Goal: Information Seeking & Learning: Understand process/instructions

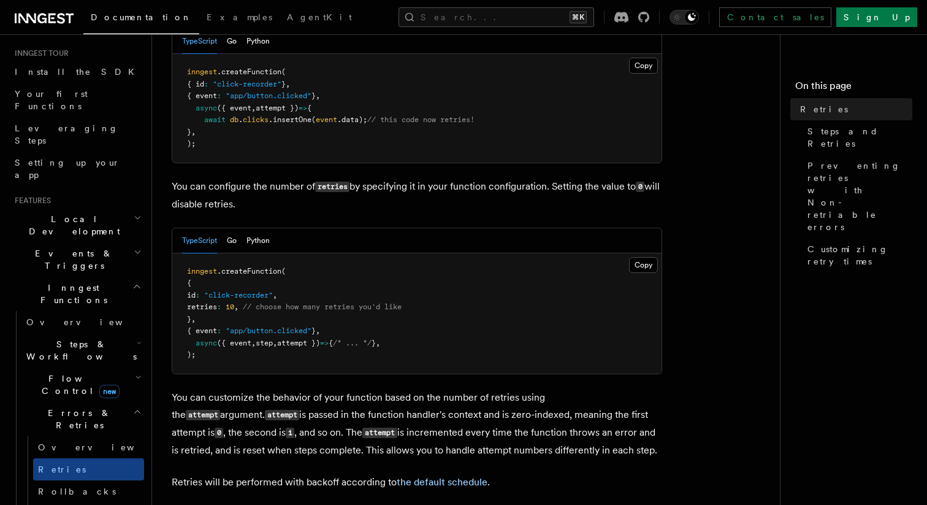
scroll to position [103, 0]
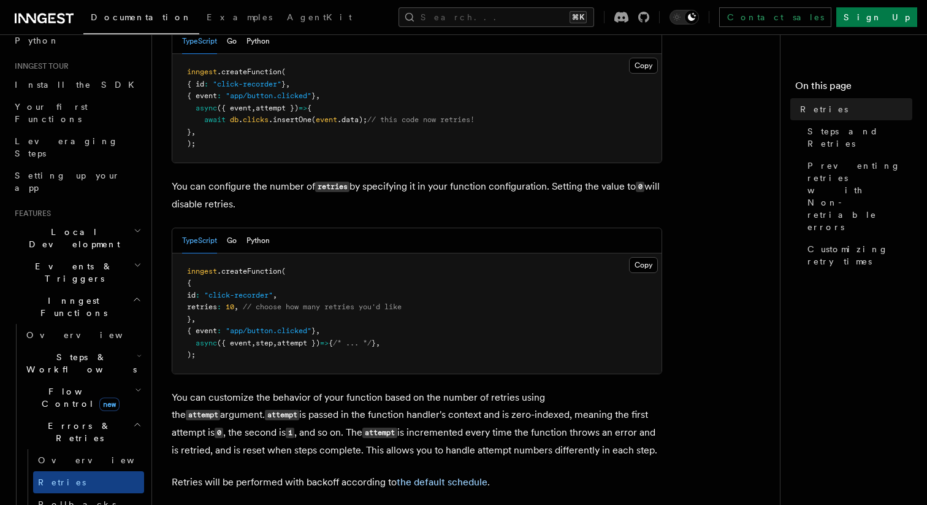
click at [106, 346] on h2 "Steps & Workflows" at bounding box center [82, 363] width 123 height 34
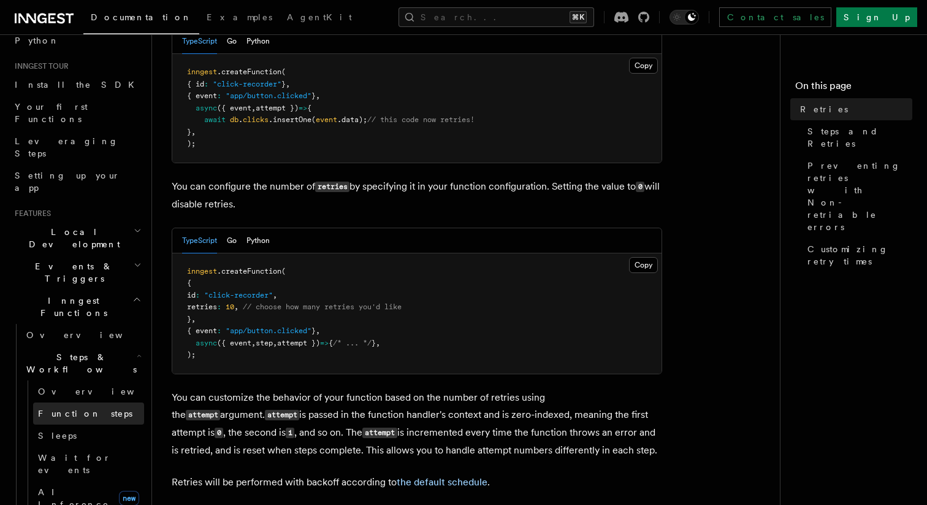
click at [76, 402] on link "Function steps" at bounding box center [88, 413] width 111 height 22
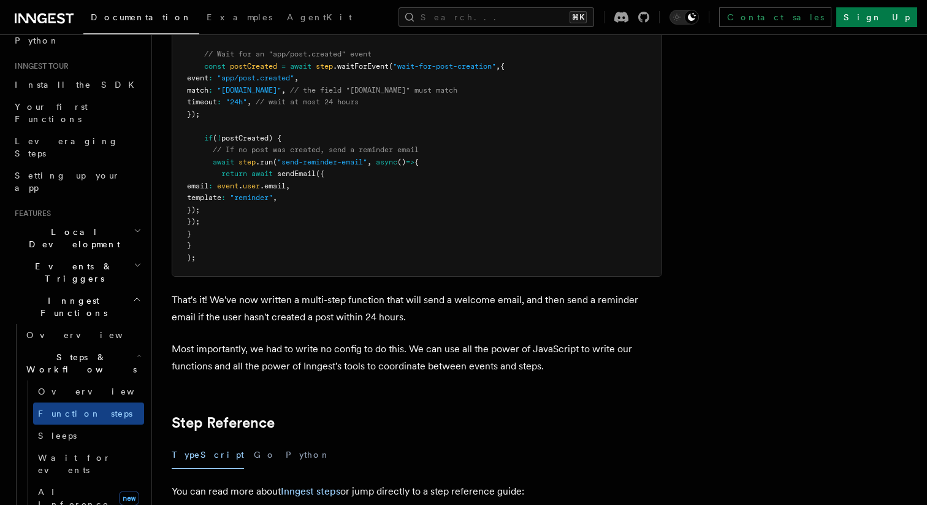
scroll to position [1746, 0]
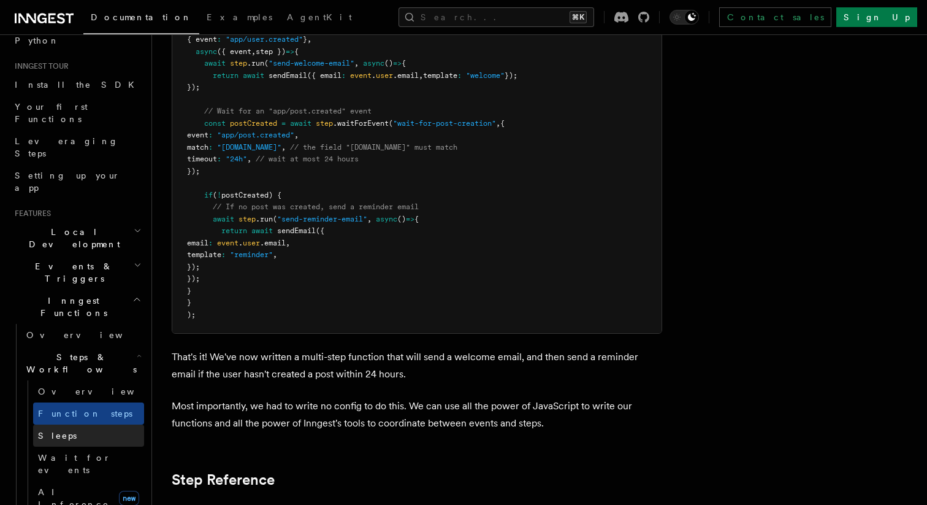
click at [61, 424] on link "Sleeps" at bounding box center [88, 435] width 111 height 22
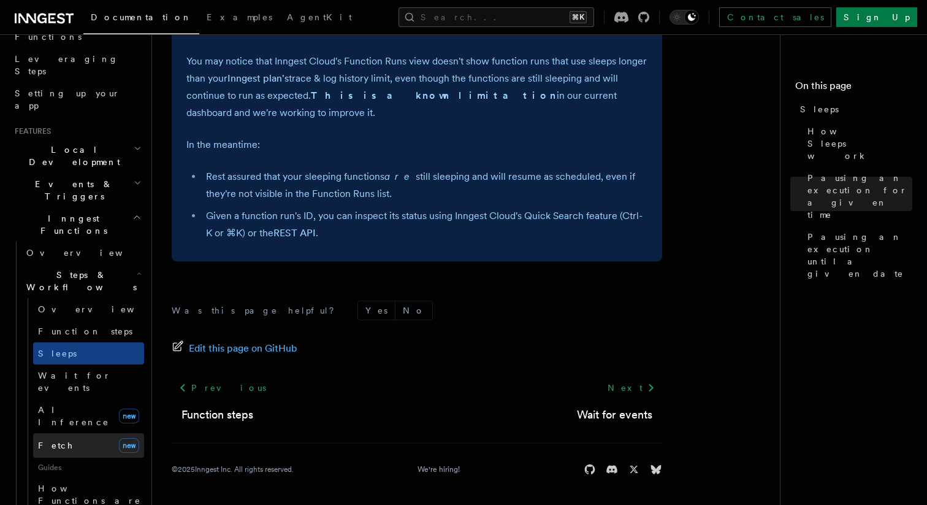
scroll to position [228, 0]
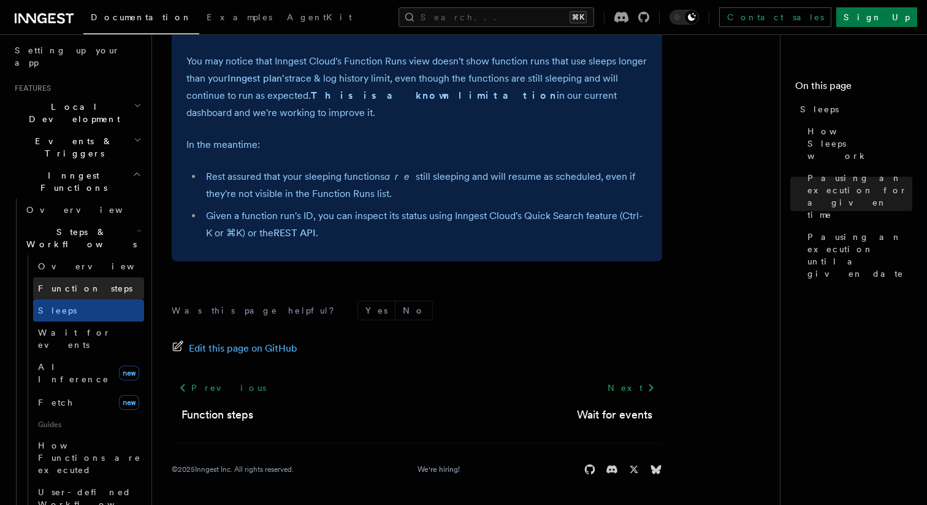
click at [74, 277] on link "Function steps" at bounding box center [88, 288] width 111 height 22
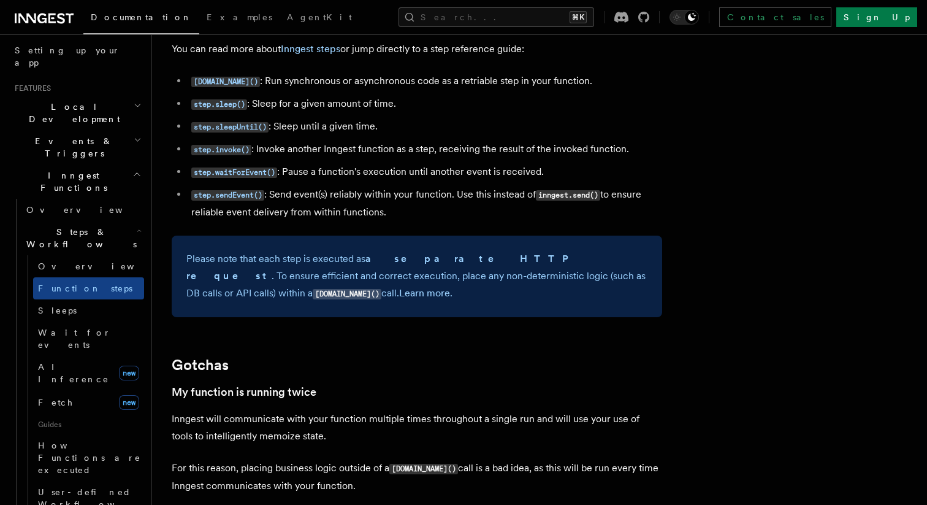
scroll to position [2147, 0]
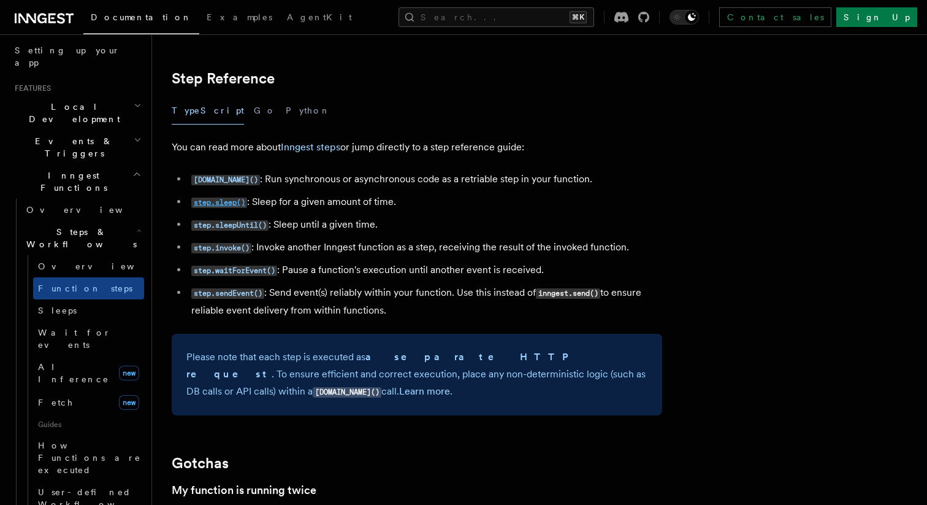
click at [236, 202] on code "step.sleep()" at bounding box center [219, 203] width 56 height 10
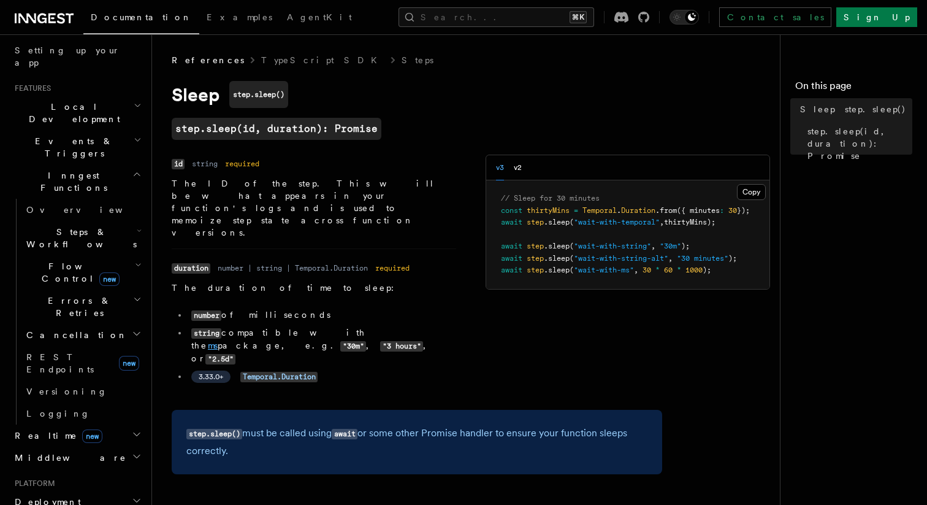
click at [218, 340] on link "ms" at bounding box center [213, 345] width 10 height 10
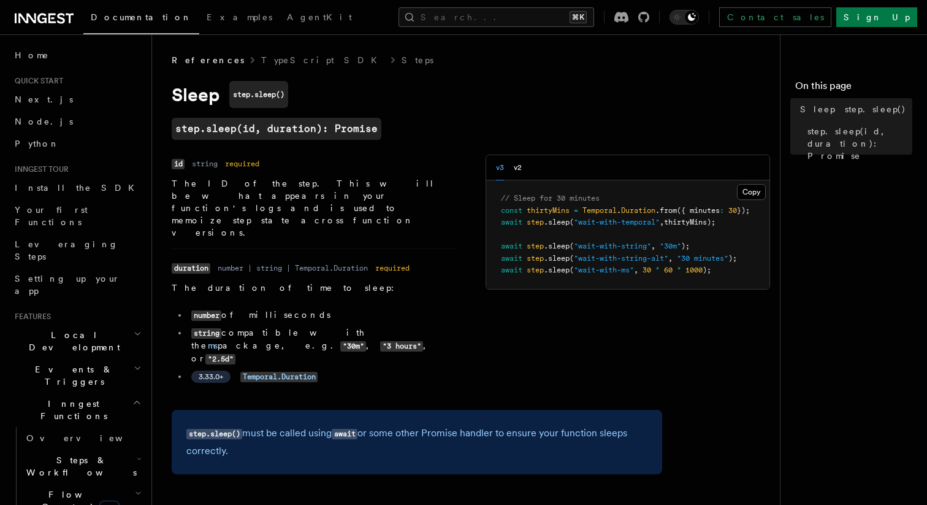
scroll to position [164, 0]
